Goal: Navigation & Orientation: Understand site structure

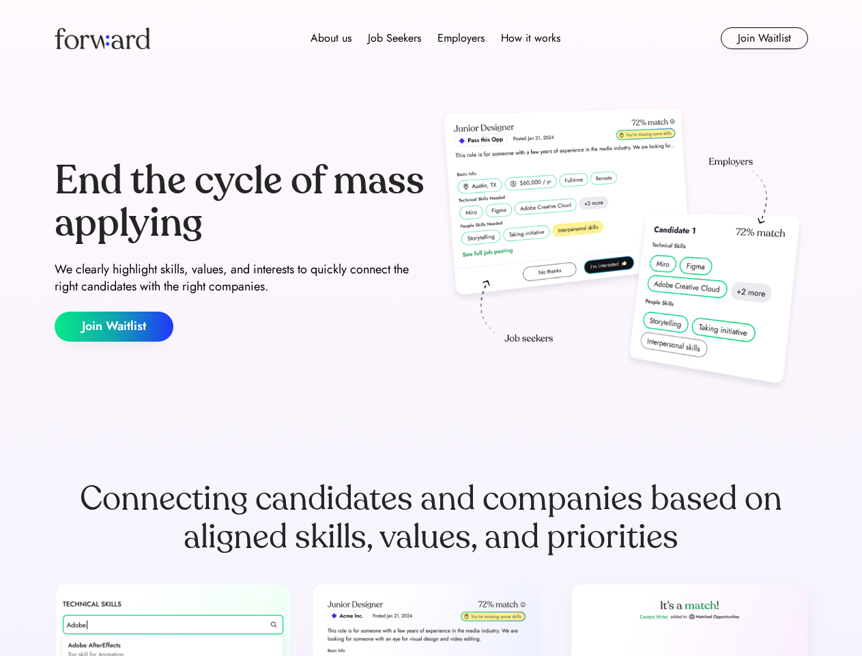
click at [431, 328] on div "End the cycle of mass applying We clearly highlight skills, values, and interes…" at bounding box center [432, 251] width 754 height 294
click at [432, 38] on div "About us Job Seekers Employers How it works" at bounding box center [436, 38] width 538 height 16
click at [102, 38] on img at bounding box center [103, 38] width 96 height 22
click at [436, 38] on div "About us Job Seekers Employers How it works" at bounding box center [436, 38] width 538 height 16
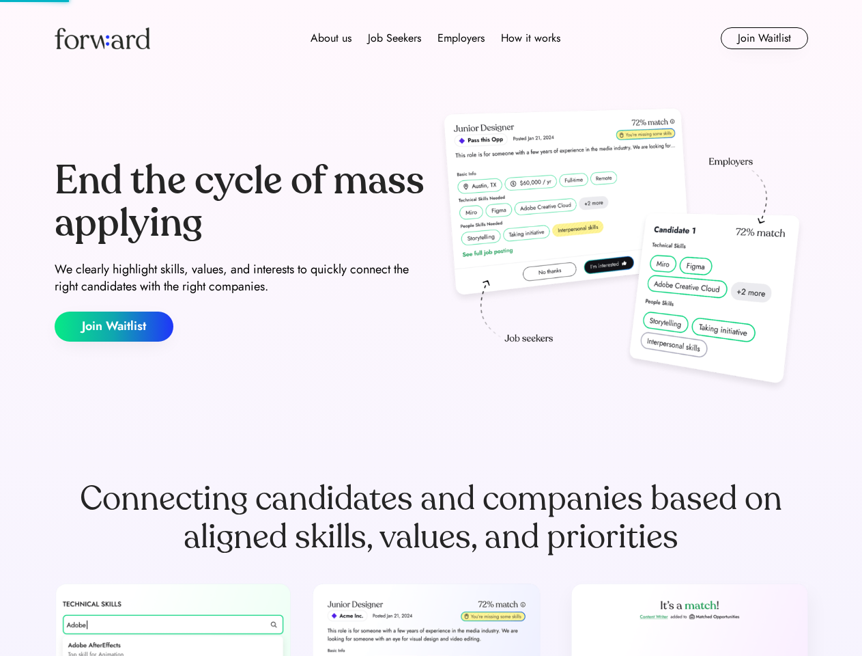
click at [331, 38] on div "About us" at bounding box center [331, 38] width 41 height 16
click at [395, 38] on div "Job Seekers" at bounding box center [394, 38] width 53 height 16
click at [461, 38] on div "Employers" at bounding box center [461, 38] width 47 height 16
click at [530, 38] on div "How it works" at bounding box center [530, 38] width 59 height 16
